Goal: Navigation & Orientation: Find specific page/section

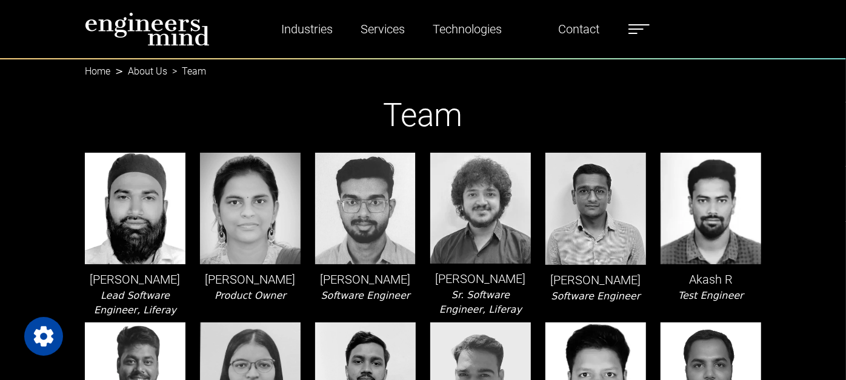
click at [626, 18] on ul "Industries Financial Services Healthcare Manufacturing Services Digital Transfo…" at bounding box center [452, 29] width 408 height 28
click at [642, 22] on label at bounding box center [638, 29] width 21 height 16
